Goal: Browse casually

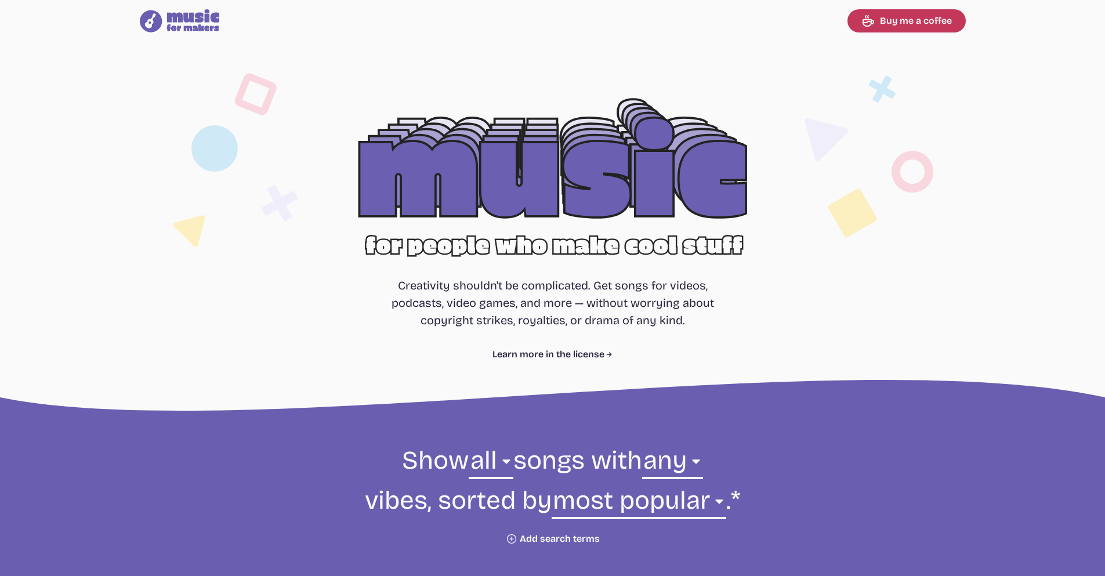
select select "most popular"
